Goal: Complete application form: Complete application form

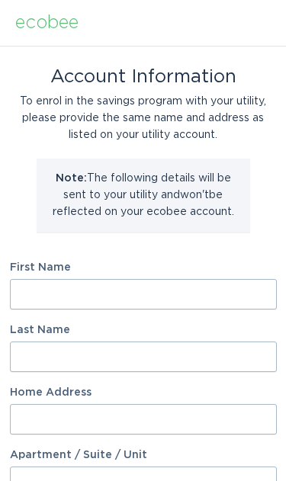
click at [14, 290] on input "First Name" at bounding box center [143, 294] width 267 height 31
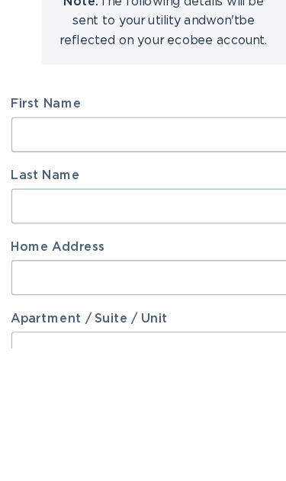
type input "[DEMOGRAPHIC_DATA]"
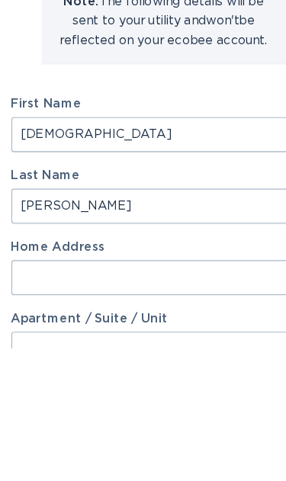
type input "[PERSON_NAME]"
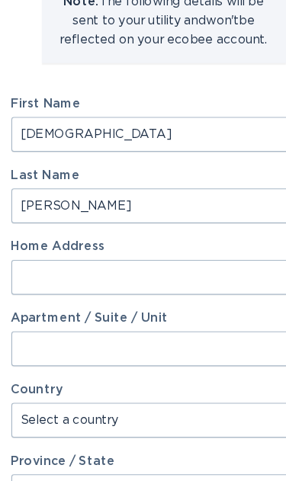
click at [191, 288] on input "Home Address" at bounding box center [143, 303] width 267 height 31
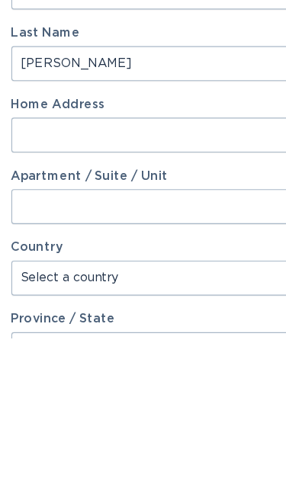
type input "40 Blue Heron Crt"
select select "CA"
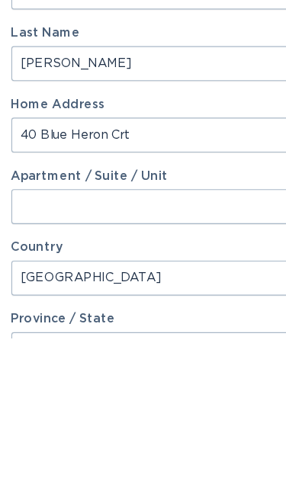
type input "Rockcliffe"
type input "K1L 8J7"
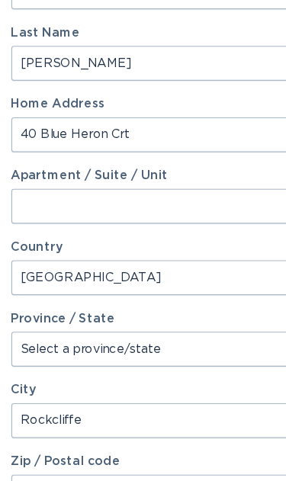
click at [197, 351] on select "Select a province/state [GEOGRAPHIC_DATA] [GEOGRAPHIC_DATA] [GEOGRAPHIC_DATA] […" at bounding box center [143, 366] width 267 height 31
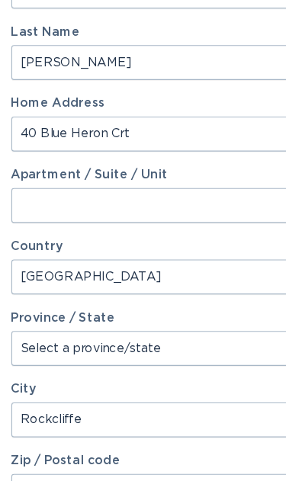
select select "ON"
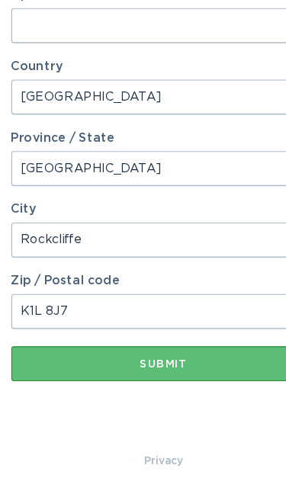
scroll to position [413, 0]
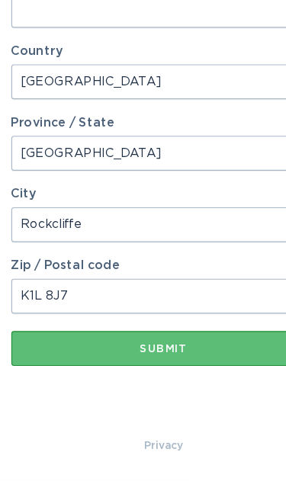
click at [195, 350] on button "Submit" at bounding box center [143, 365] width 267 height 31
